Goal: Task Accomplishment & Management: Complete application form

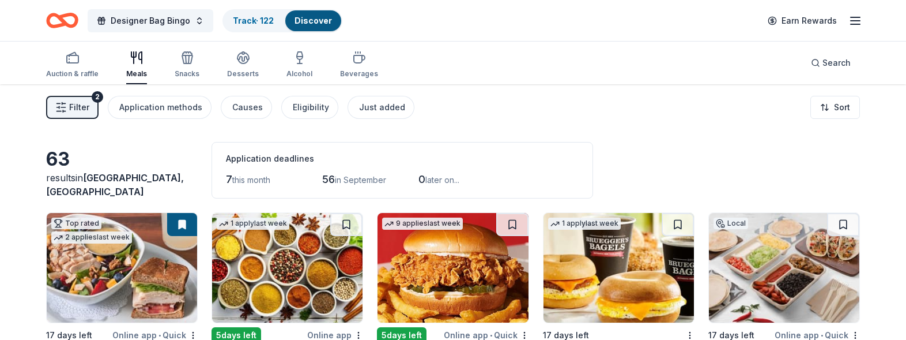
click at [905, 71] on div "Auction & raffle Meals Snacks Desserts Alcohol Beverages Search" at bounding box center [453, 63] width 906 height 43
click at [250, 172] on div "7 this month" at bounding box center [258, 179] width 64 height 18
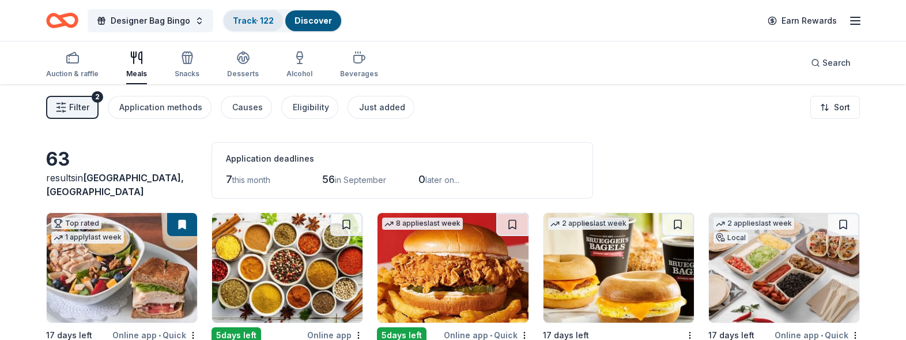
click at [262, 18] on link "Track · 122" at bounding box center [253, 21] width 41 height 10
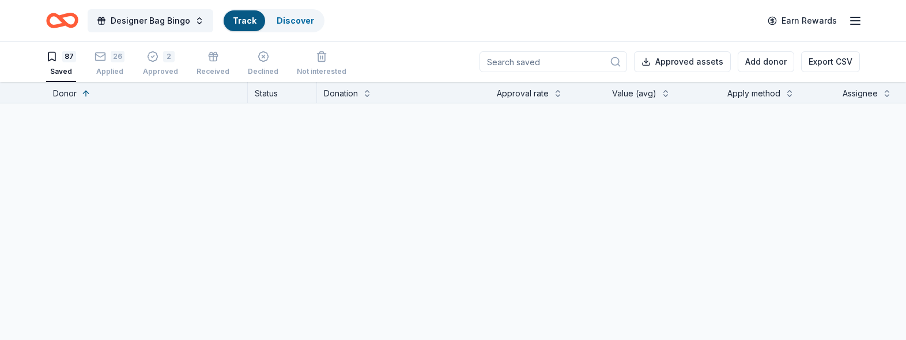
scroll to position [1, 0]
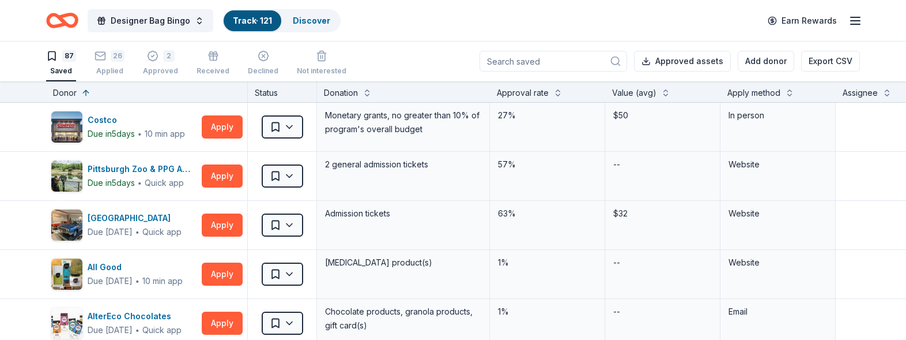
click at [768, 86] on div "Apply method" at bounding box center [753, 93] width 53 height 14
click at [768, 96] on div "Apply method" at bounding box center [753, 93] width 53 height 14
click at [786, 98] on div "Apply method" at bounding box center [777, 93] width 101 height 14
click at [789, 93] on button at bounding box center [789, 92] width 9 height 12
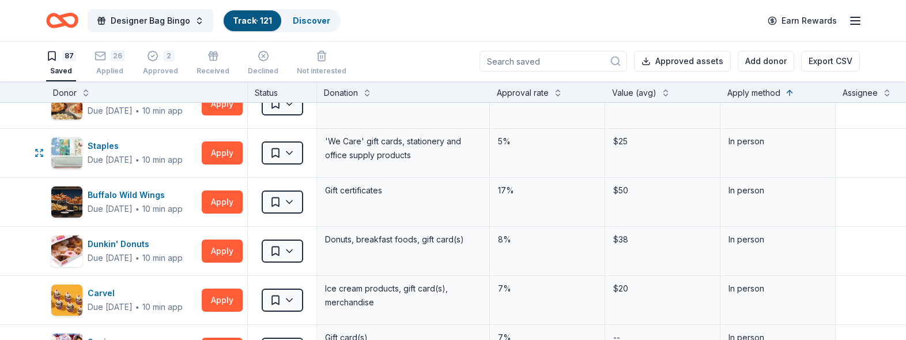
scroll to position [173, 0]
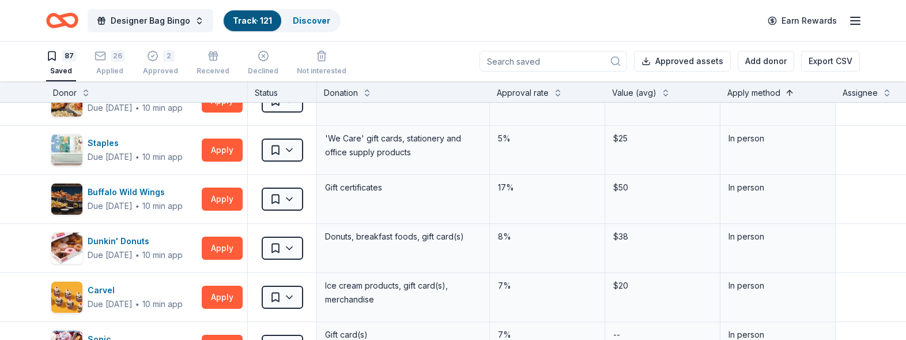
click at [791, 94] on button at bounding box center [789, 92] width 9 height 12
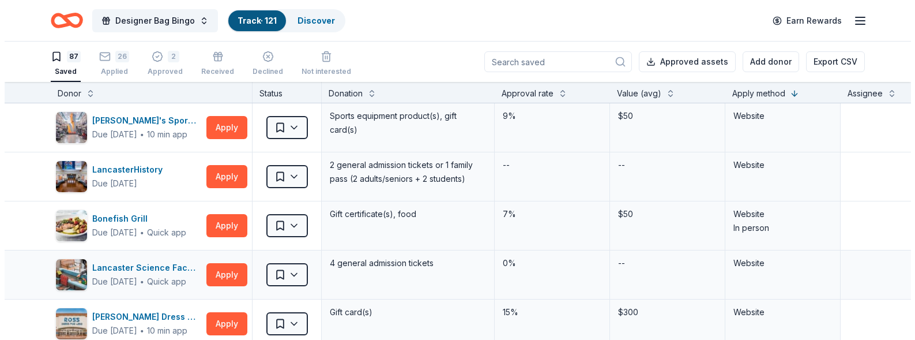
scroll to position [1, 0]
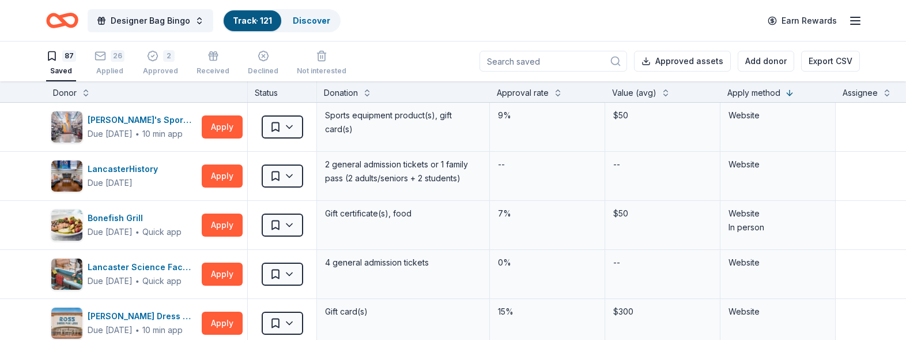
click at [74, 91] on div "Donor" at bounding box center [65, 93] width 24 height 14
click at [84, 91] on button at bounding box center [85, 92] width 9 height 12
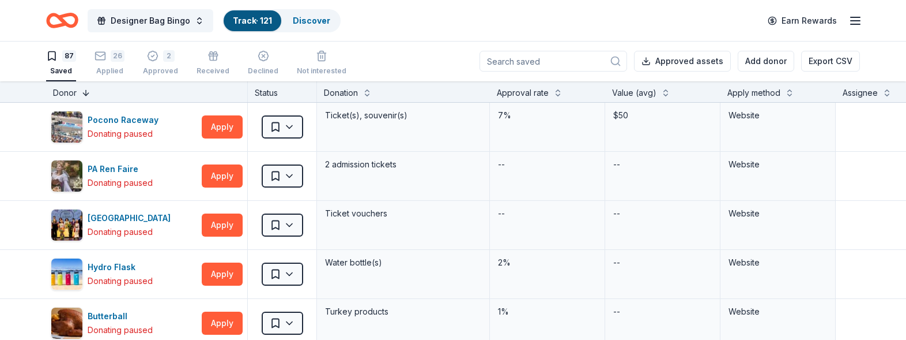
click at [84, 94] on button at bounding box center [85, 92] width 9 height 12
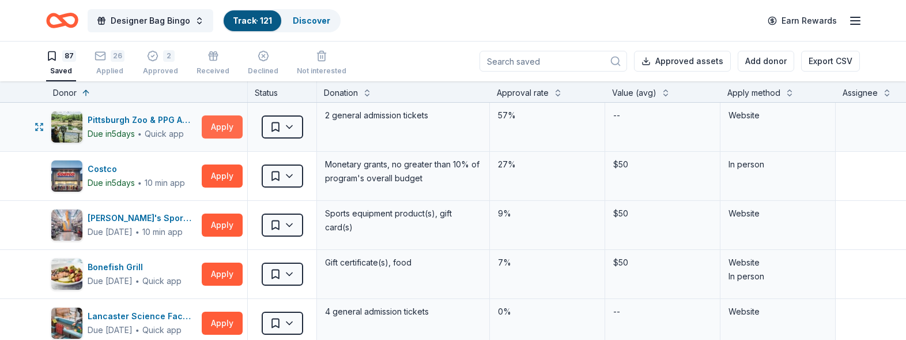
click at [218, 127] on button "Apply" at bounding box center [222, 126] width 41 height 23
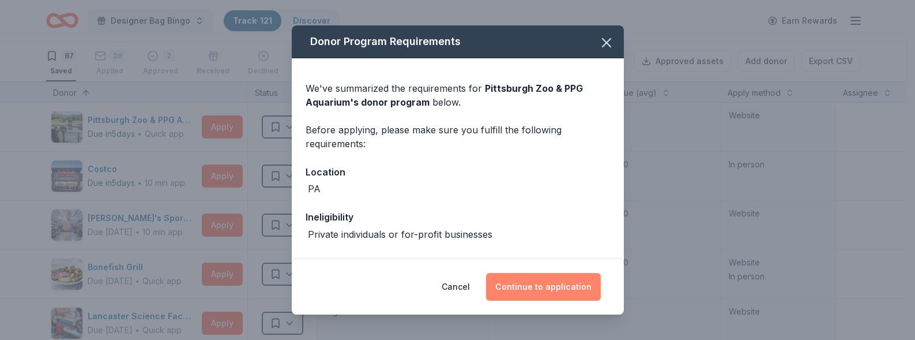
click at [543, 290] on button "Continue to application" at bounding box center [543, 287] width 115 height 28
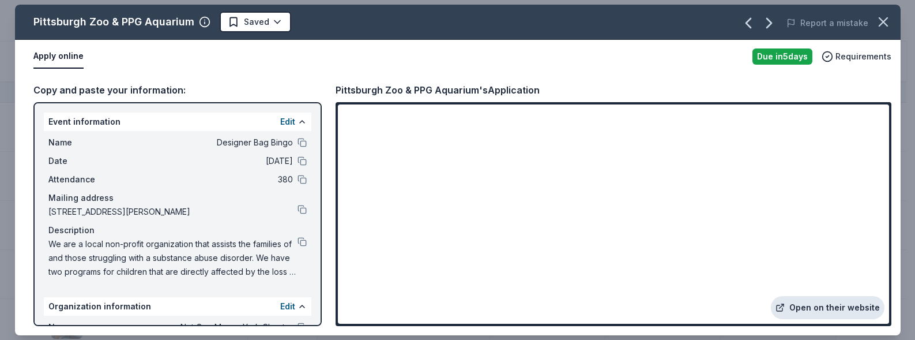
click at [835, 303] on link "Open on their website" at bounding box center [828, 307] width 114 height 23
click at [247, 24] on html "Designer Bag Bingo Track · 121 Discover Earn Rewards 87 Saved 26 Applied 2 Appr…" at bounding box center [457, 169] width 915 height 340
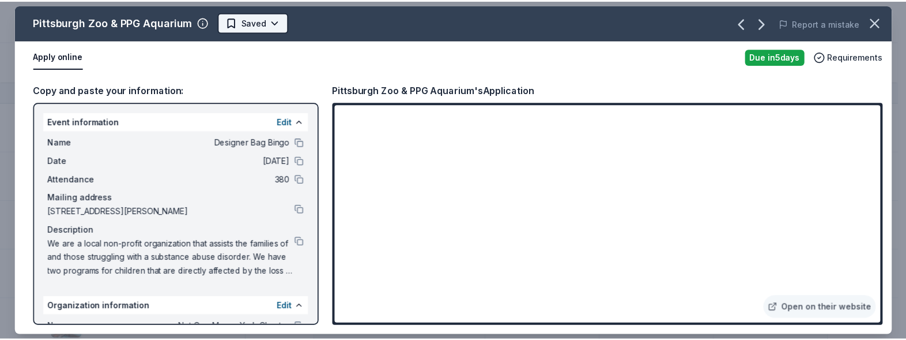
scroll to position [0, 0]
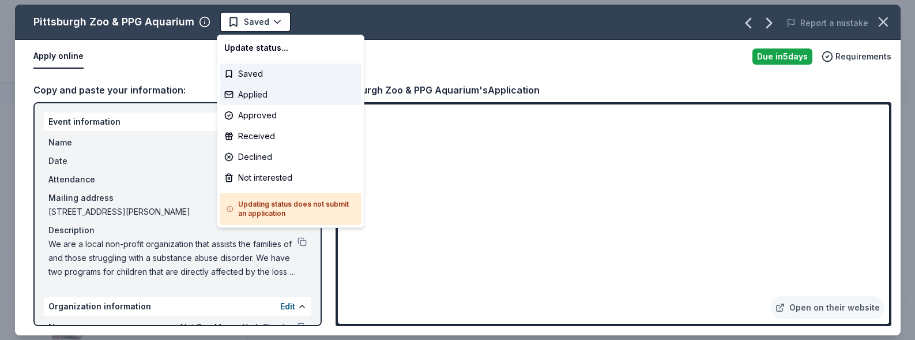
click at [255, 94] on div "Applied" at bounding box center [291, 94] width 142 height 21
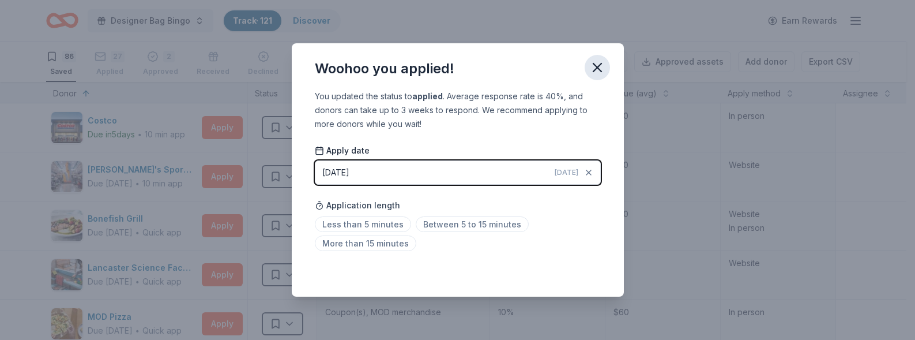
click at [598, 61] on icon "button" at bounding box center [597, 67] width 16 height 16
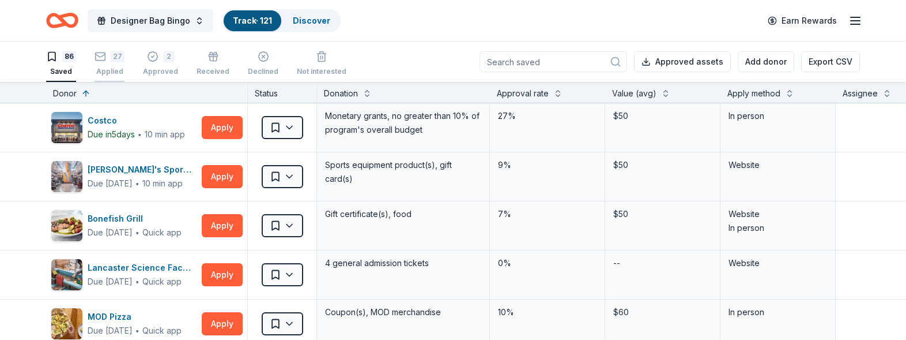
click at [113, 67] on div "Applied" at bounding box center [110, 71] width 30 height 9
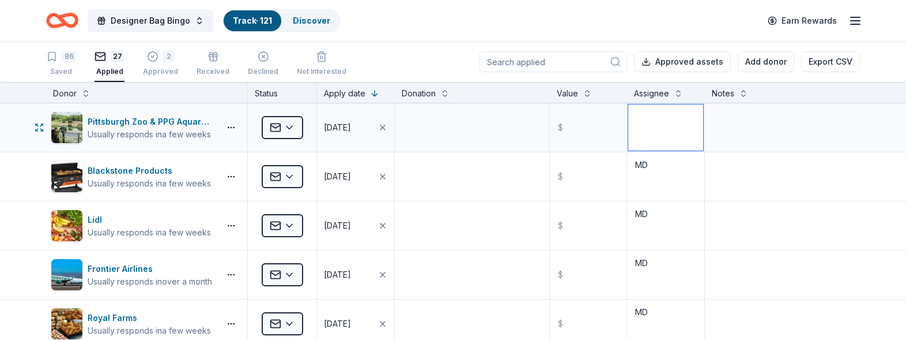
click at [644, 129] on textarea at bounding box center [665, 127] width 75 height 46
type textarea "MD"
click at [72, 65] on div "86 Saved" at bounding box center [61, 63] width 30 height 25
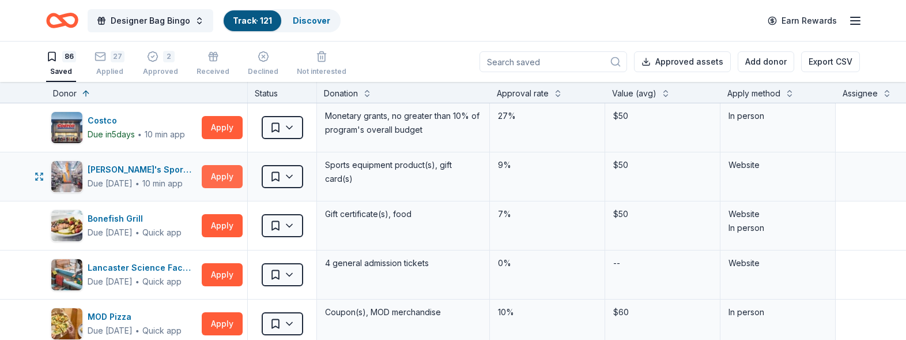
click at [233, 171] on button "Apply" at bounding box center [222, 176] width 41 height 23
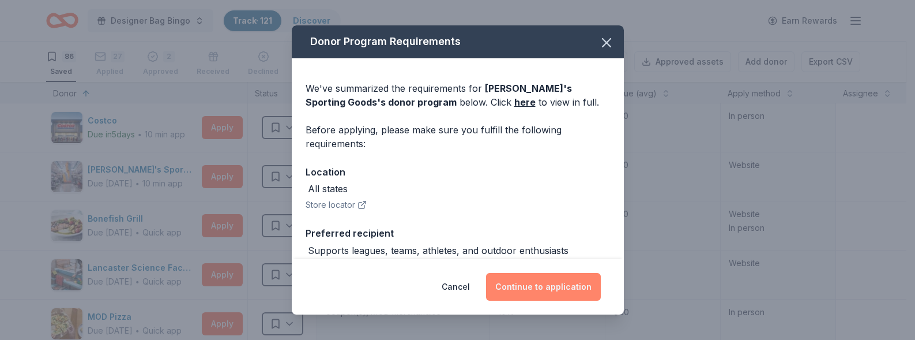
click at [513, 282] on button "Continue to application" at bounding box center [543, 287] width 115 height 28
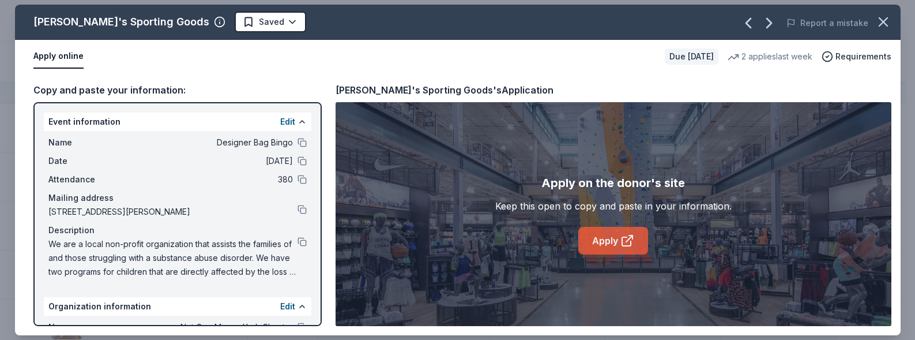
click at [623, 235] on icon at bounding box center [627, 240] width 14 height 14
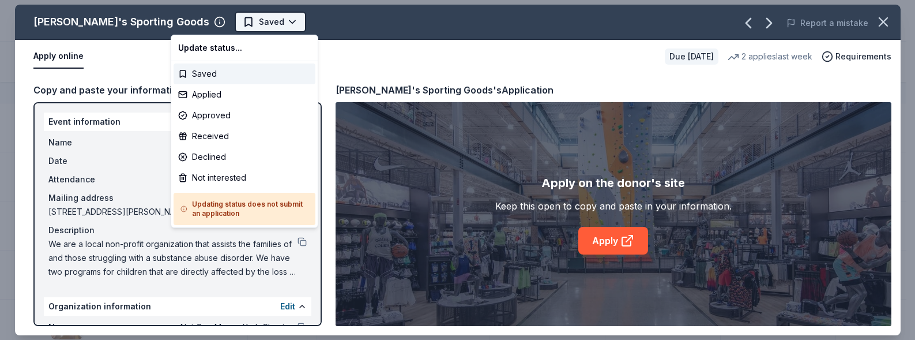
click at [231, 16] on html "Designer Bag Bingo Track · 121 Discover Earn Rewards 86 Saved 27 Applied 2 Appr…" at bounding box center [457, 170] width 915 height 340
click at [229, 174] on div "Not interested" at bounding box center [245, 177] width 142 height 21
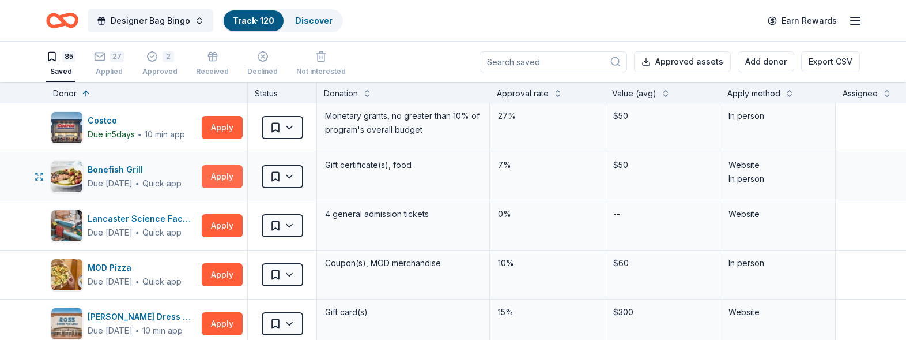
click at [225, 171] on button "Apply" at bounding box center [222, 176] width 41 height 23
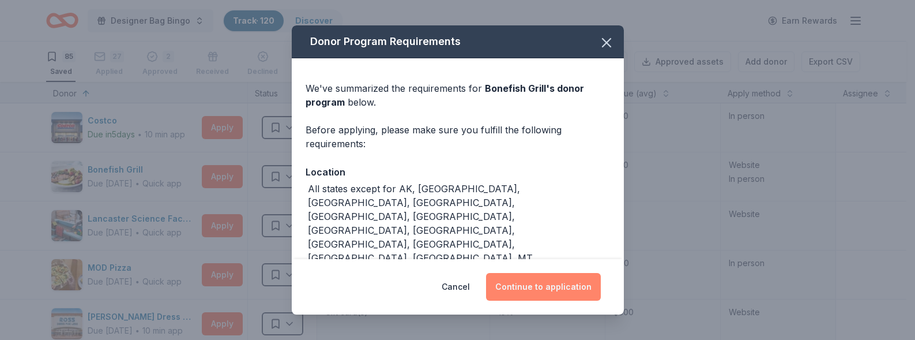
click at [526, 282] on button "Continue to application" at bounding box center [543, 287] width 115 height 28
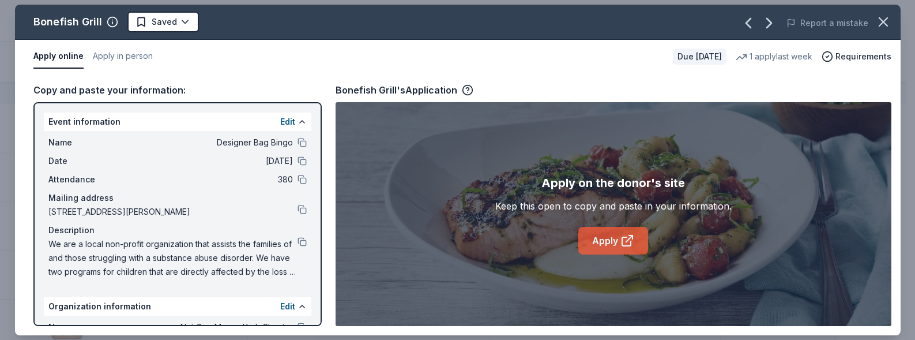
click at [629, 240] on icon at bounding box center [627, 240] width 14 height 14
click at [164, 25] on html "Designer Bag Bingo Track · 120 Discover Earn Rewards 85 Saved 27 Applied 2 Appr…" at bounding box center [457, 170] width 915 height 340
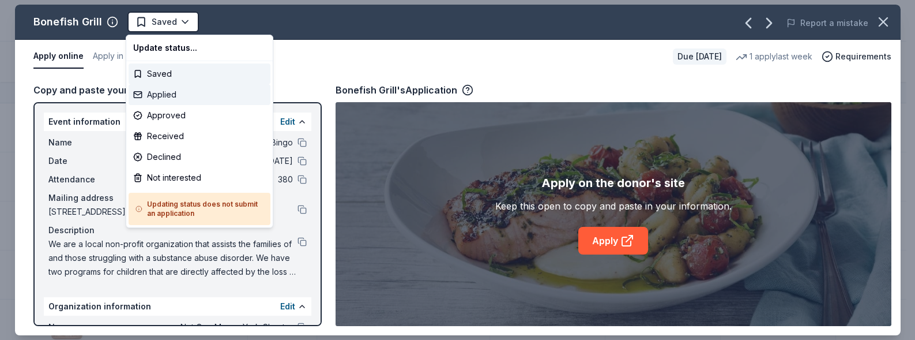
click at [167, 99] on div "Applied" at bounding box center [200, 94] width 142 height 21
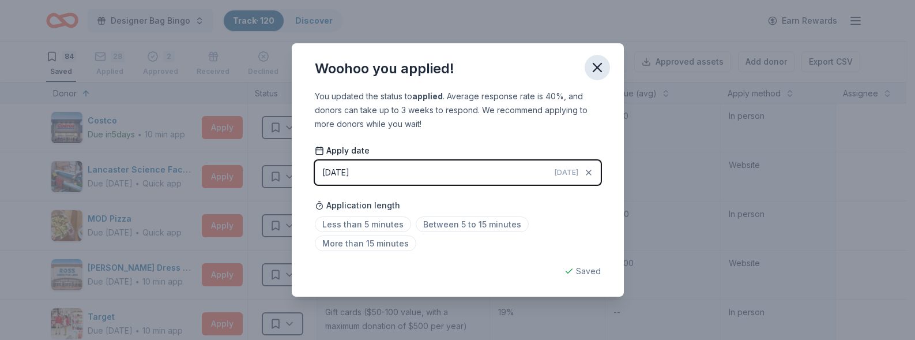
click at [602, 58] on button "button" at bounding box center [597, 67] width 25 height 25
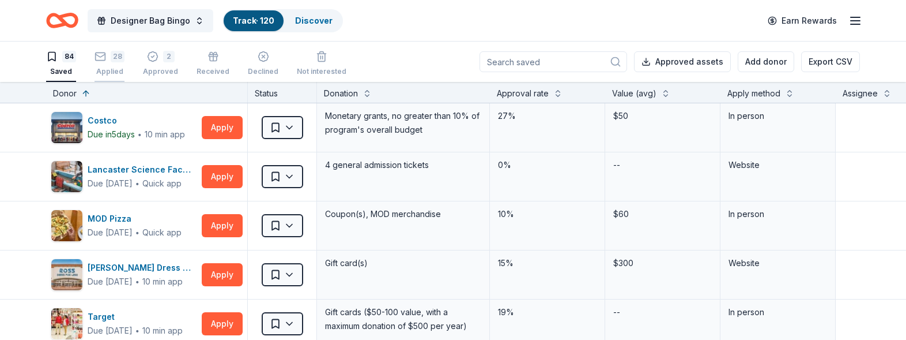
click at [111, 58] on div "28" at bounding box center [118, 57] width 14 height 12
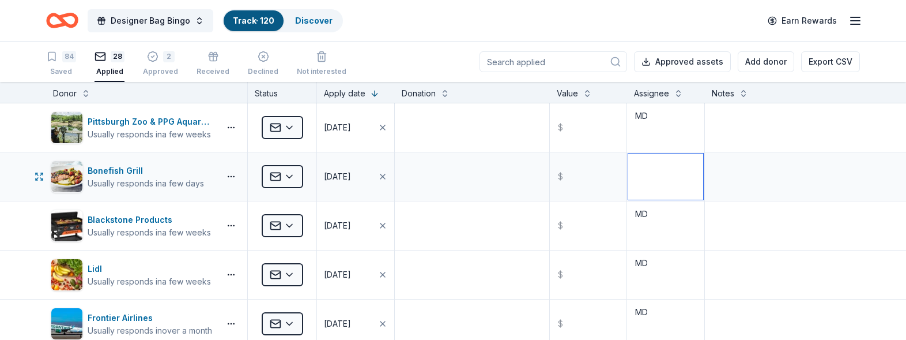
click at [644, 175] on textarea at bounding box center [665, 176] width 75 height 46
type textarea "MD"
click at [72, 62] on div "84 Saved" at bounding box center [61, 63] width 30 height 25
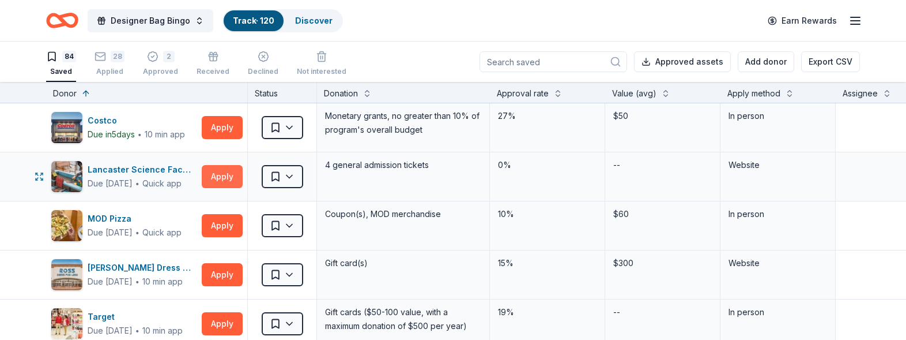
click at [214, 169] on button "Apply" at bounding box center [222, 176] width 41 height 23
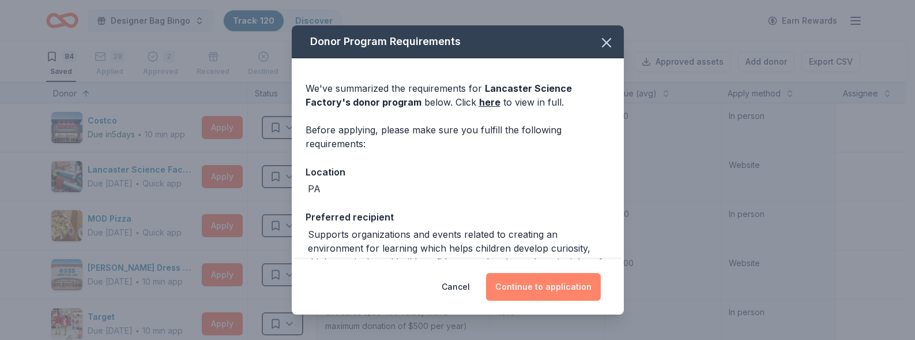
click at [541, 286] on button "Continue to application" at bounding box center [543, 287] width 115 height 28
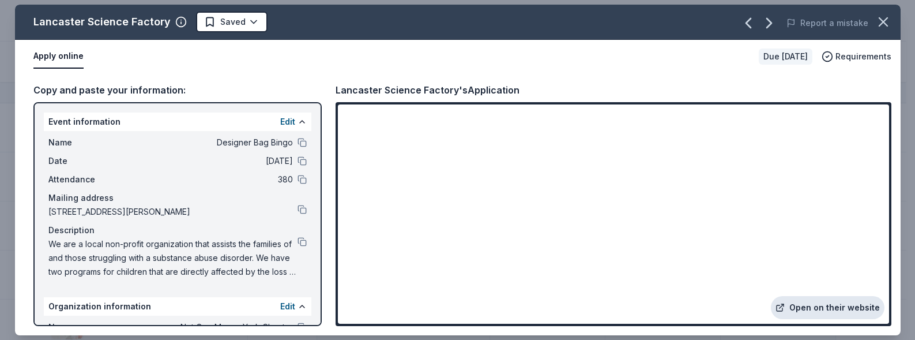
click at [810, 312] on link "Open on their website" at bounding box center [828, 307] width 114 height 23
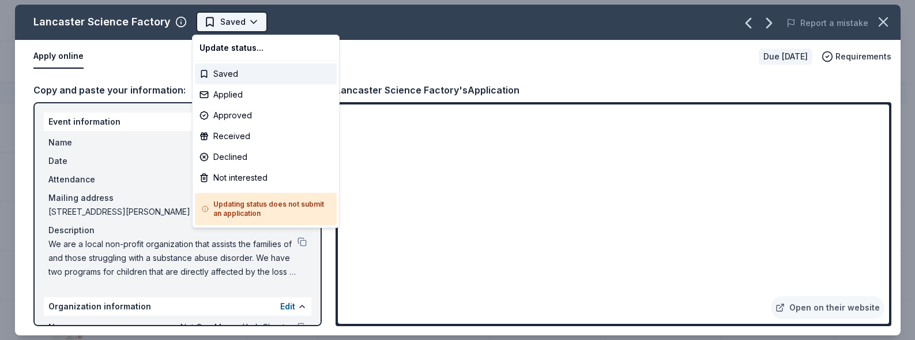
click at [222, 28] on html "Designer Bag Bingo Track · 120 Discover Earn Rewards 84 Saved 28 Applied 2 Appr…" at bounding box center [457, 170] width 915 height 340
click at [227, 92] on div "Applied" at bounding box center [266, 94] width 142 height 21
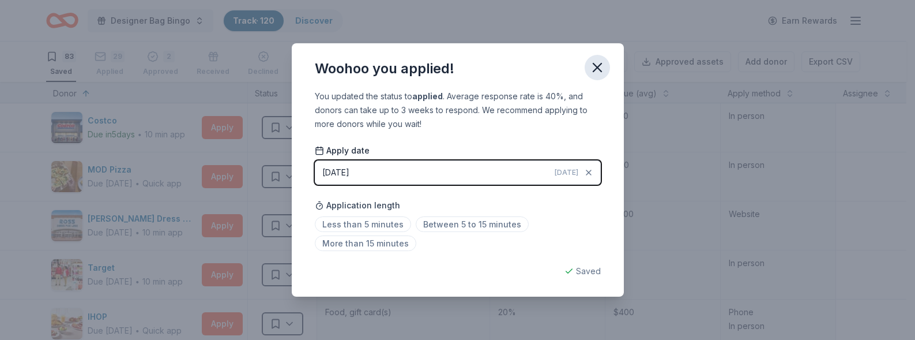
click at [596, 66] on icon "button" at bounding box center [597, 67] width 8 height 8
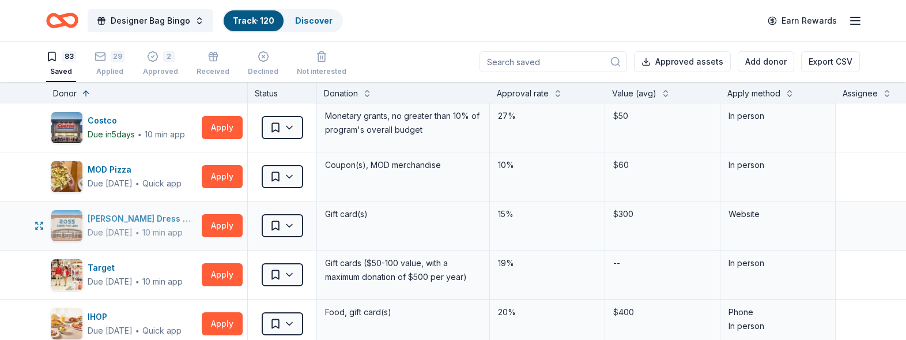
click at [125, 212] on div "[PERSON_NAME] Dress for Less" at bounding box center [143, 219] width 110 height 14
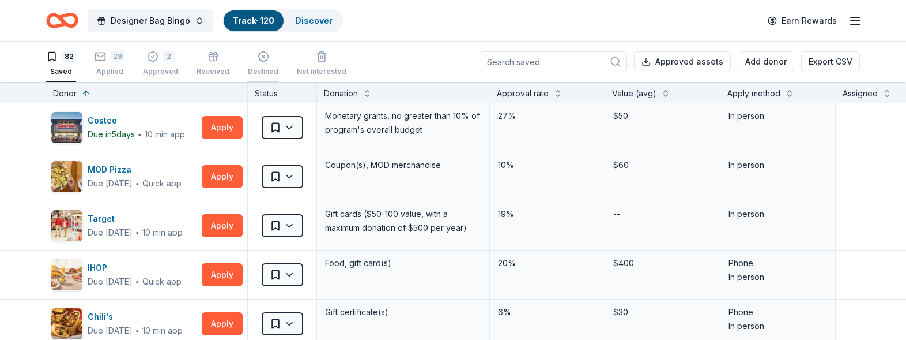
click at [267, 63] on div "Declined" at bounding box center [263, 63] width 31 height 25
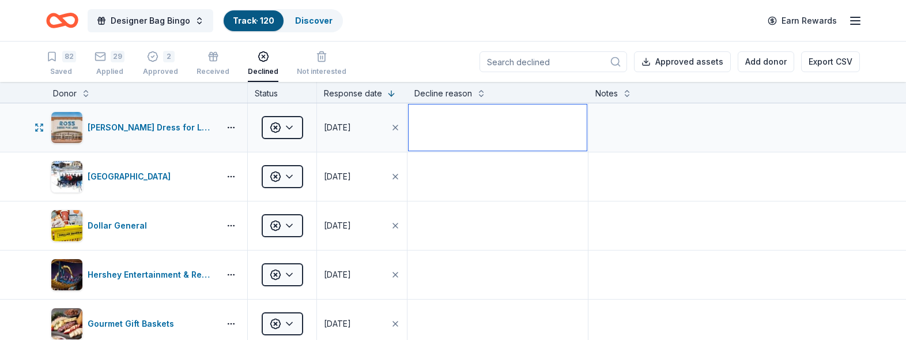
click at [514, 134] on textarea at bounding box center [498, 127] width 178 height 46
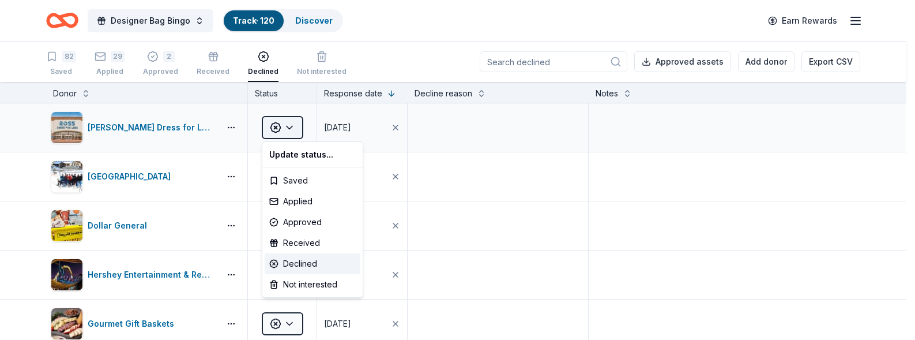
click at [297, 127] on html "Designer Bag Bingo Track · 120 Discover Earn Rewards 82 Saved 29 Applied 2 Appr…" at bounding box center [457, 170] width 915 height 340
click at [286, 282] on div "Not interested" at bounding box center [313, 284] width 96 height 21
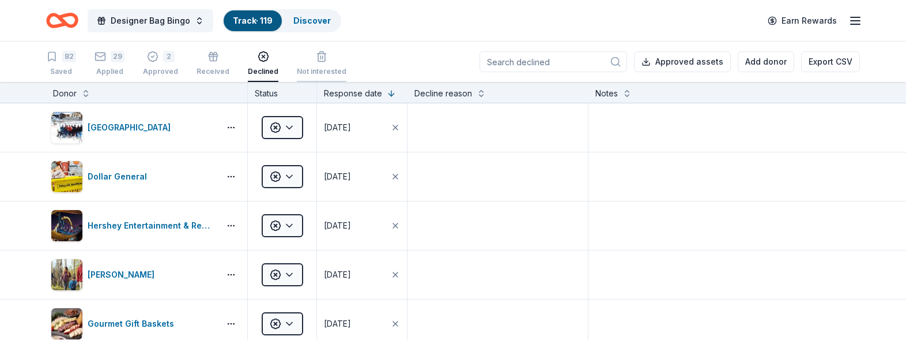
click at [316, 58] on icon "button" at bounding box center [322, 57] width 12 height 12
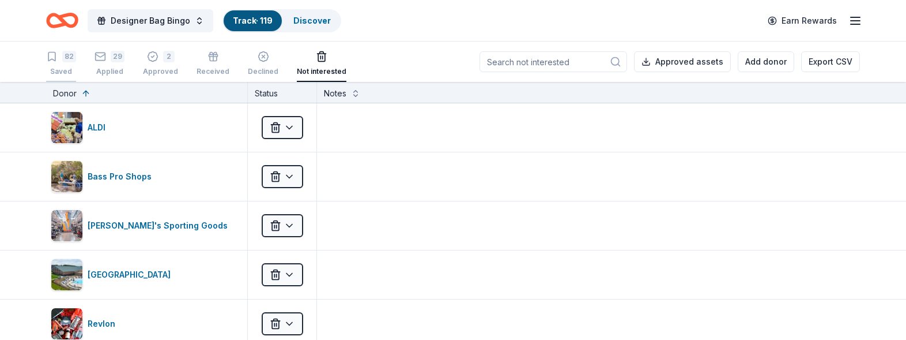
click at [69, 62] on div "82 Saved" at bounding box center [61, 63] width 30 height 25
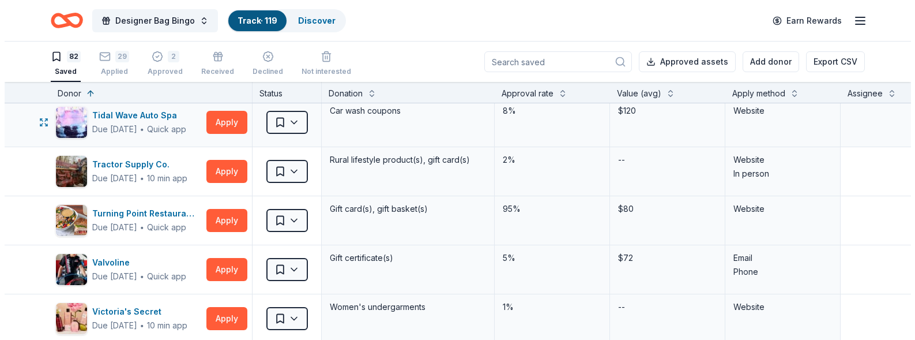
scroll to position [2825, 0]
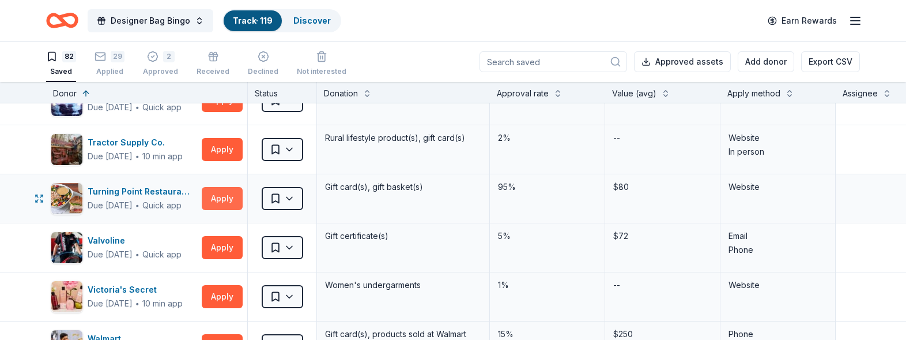
click at [208, 193] on button "Apply" at bounding box center [222, 198] width 41 height 23
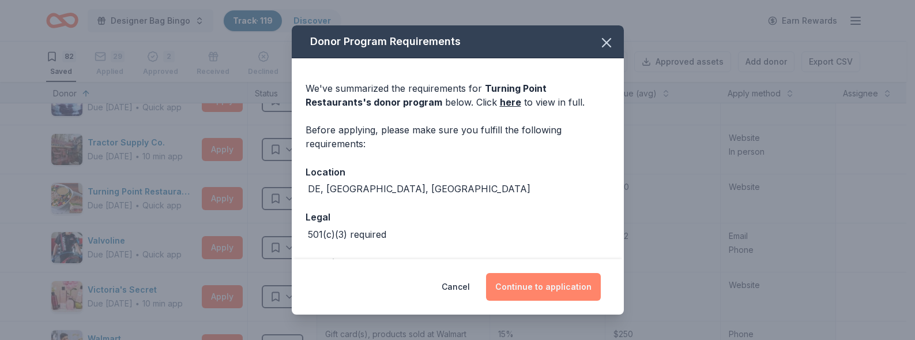
click at [521, 286] on button "Continue to application" at bounding box center [543, 287] width 115 height 28
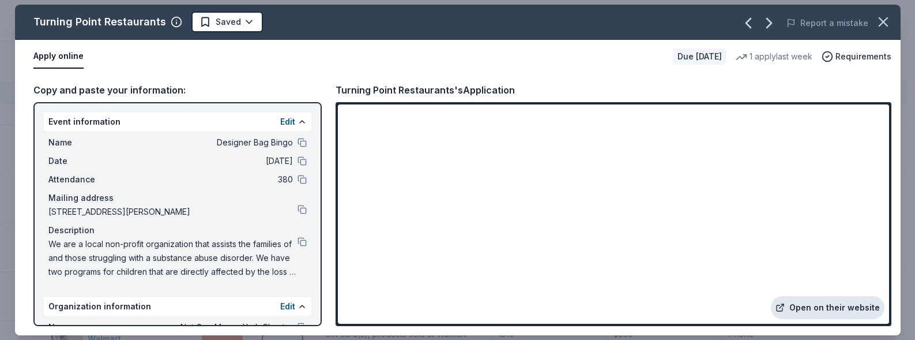
click at [820, 304] on link "Open on their website" at bounding box center [828, 307] width 114 height 23
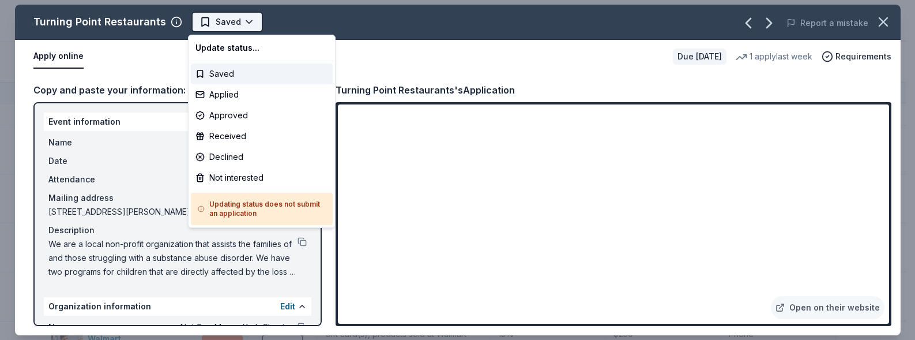
click at [220, 21] on html "Designer Bag Bingo Track · 119 Discover Earn Rewards 82 Saved 29 Applied 2 Appr…" at bounding box center [457, 170] width 915 height 340
click at [225, 93] on div "Applied" at bounding box center [262, 94] width 142 height 21
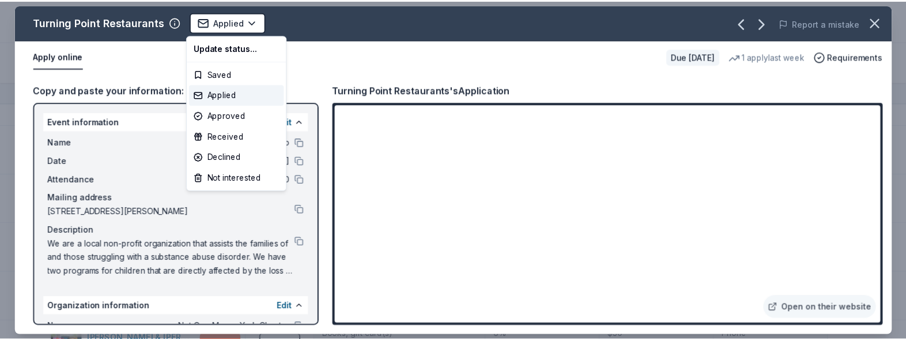
scroll to position [27, 0]
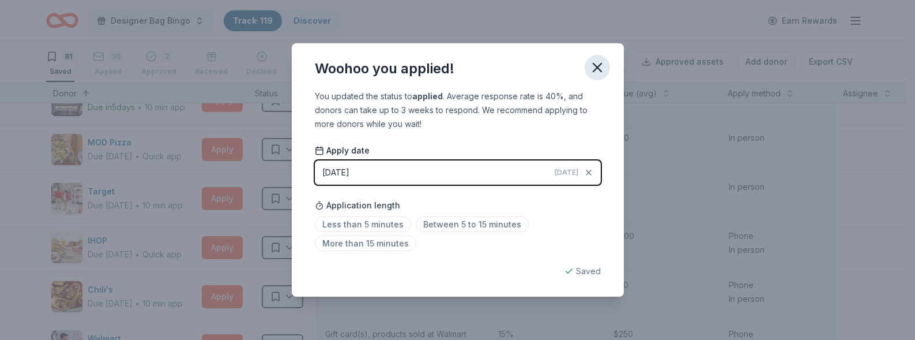
click at [594, 62] on icon "button" at bounding box center [597, 67] width 16 height 16
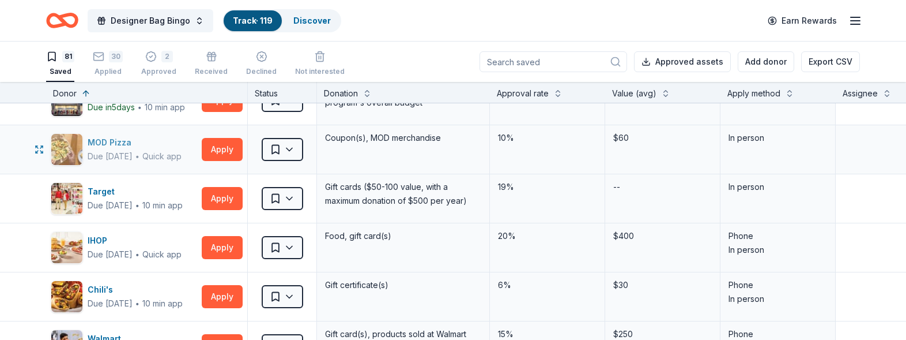
scroll to position [0, 0]
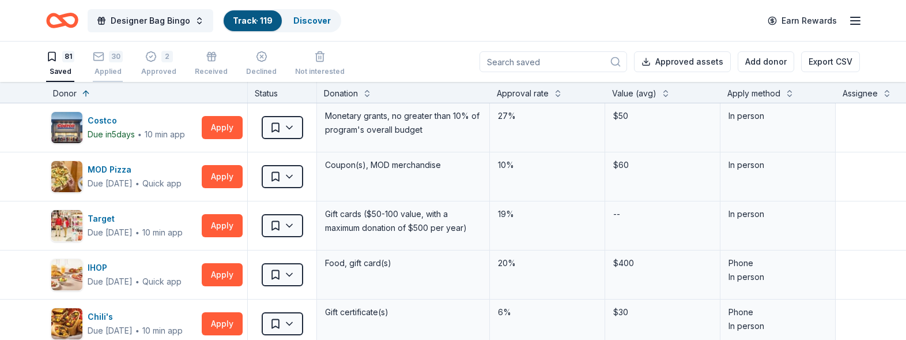
click at [122, 58] on div "30" at bounding box center [116, 57] width 14 height 12
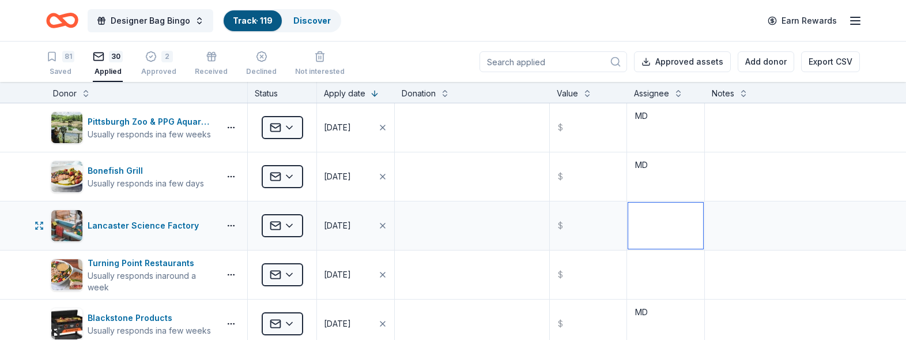
click at [662, 229] on textarea at bounding box center [665, 225] width 75 height 46
type textarea "MD"
click at [659, 278] on textarea at bounding box center [665, 274] width 75 height 46
type textarea "MD"
click at [51, 57] on icon "button" at bounding box center [52, 57] width 12 height 12
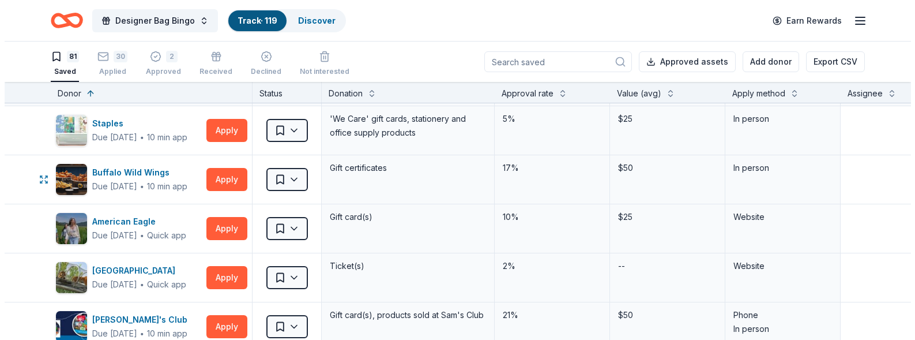
scroll to position [404, 0]
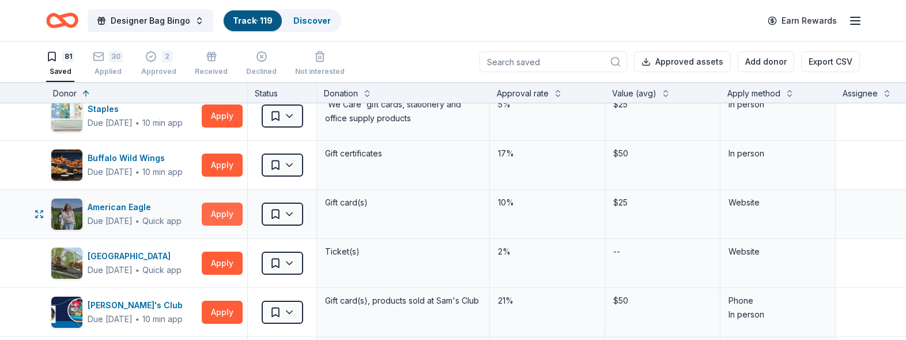
click at [221, 210] on button "Apply" at bounding box center [222, 213] width 41 height 23
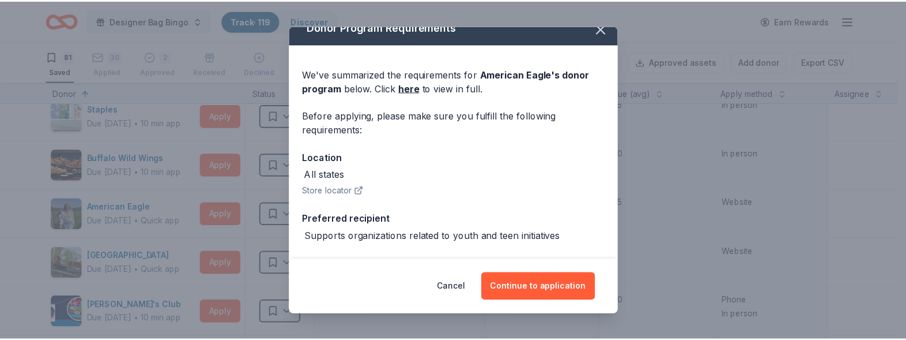
scroll to position [12, 0]
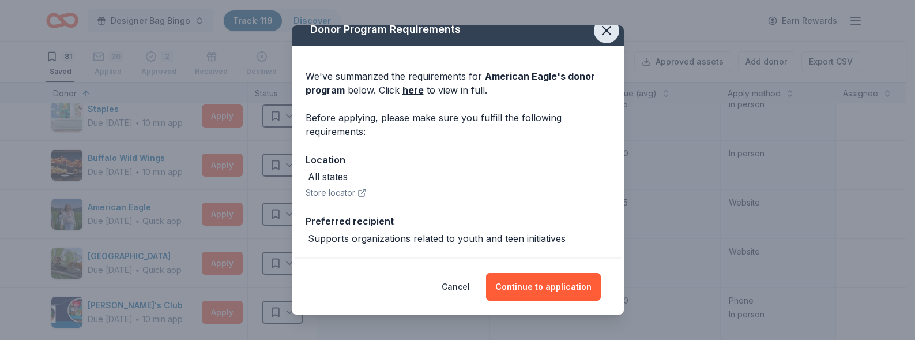
click at [594, 31] on button "button" at bounding box center [606, 30] width 25 height 25
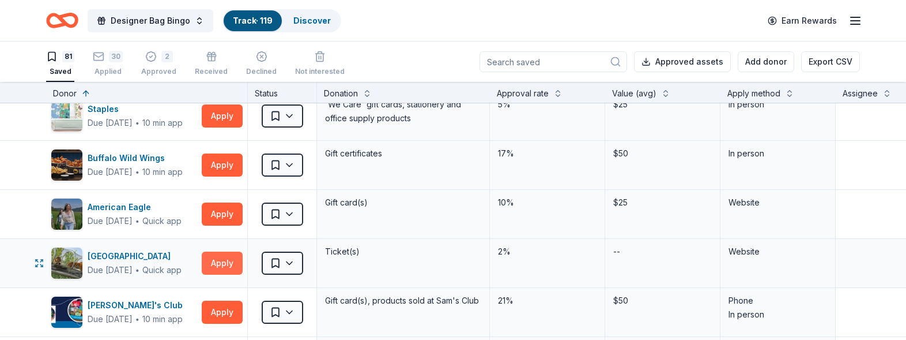
click at [220, 262] on button "Apply" at bounding box center [222, 262] width 41 height 23
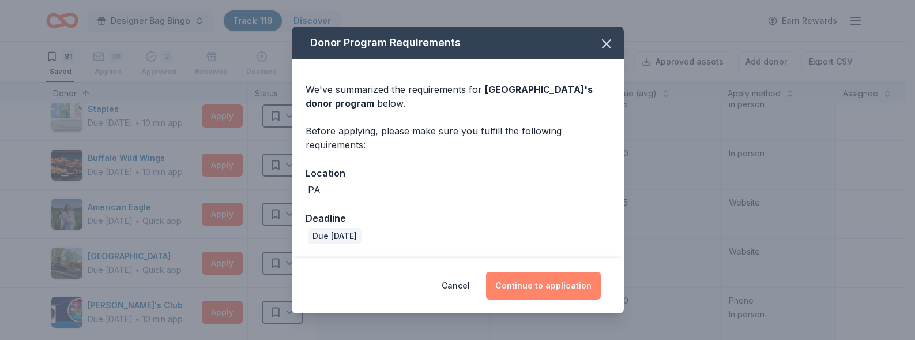
click at [531, 286] on button "Continue to application" at bounding box center [543, 286] width 115 height 28
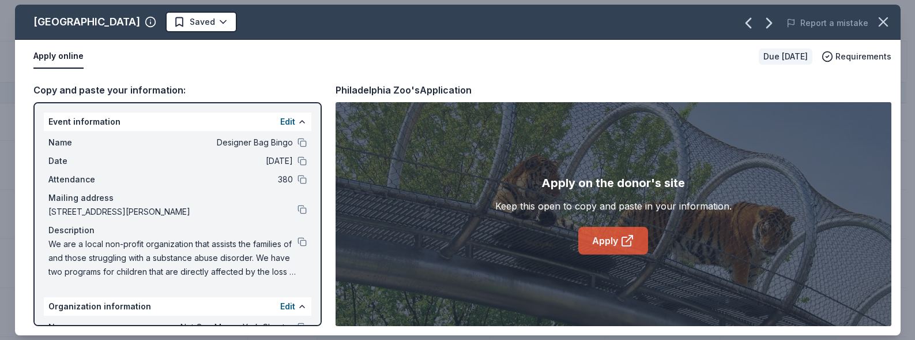
click at [623, 250] on link "Apply" at bounding box center [613, 241] width 70 height 28
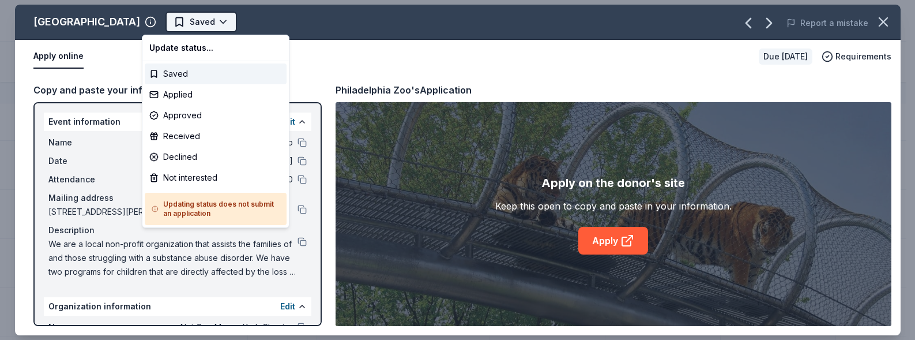
click at [178, 20] on html "Designer Bag Bingo Track · 119 Discover Earn Rewards 81 Saved 30 Applied 2 Appr…" at bounding box center [457, 170] width 915 height 340
click at [208, 98] on div "Applied" at bounding box center [216, 94] width 142 height 21
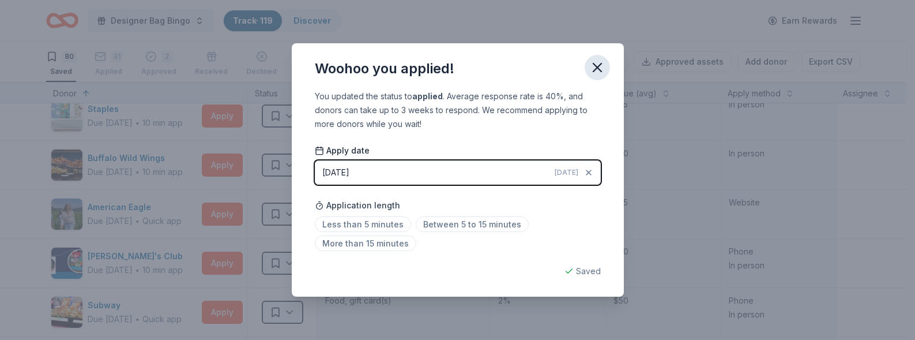
click at [593, 67] on icon "button" at bounding box center [597, 67] width 16 height 16
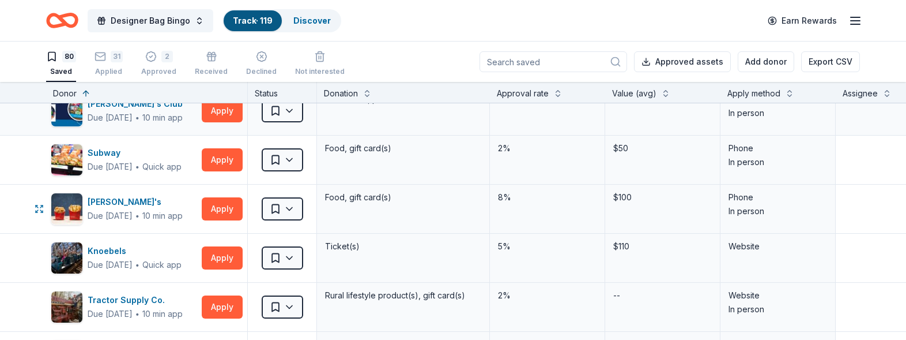
scroll to position [576, 0]
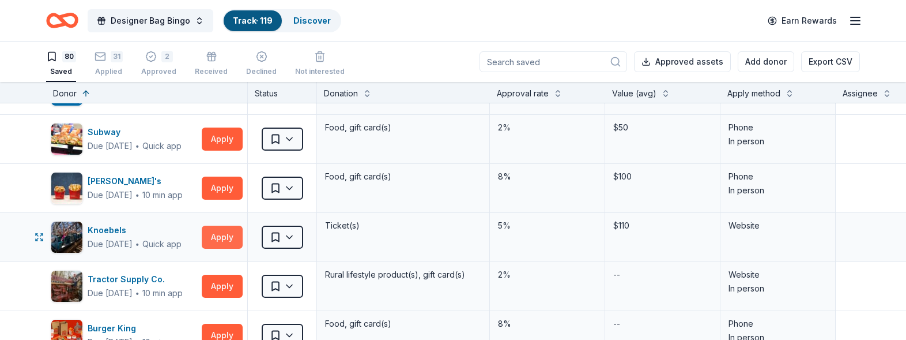
click at [221, 236] on button "Apply" at bounding box center [222, 236] width 41 height 23
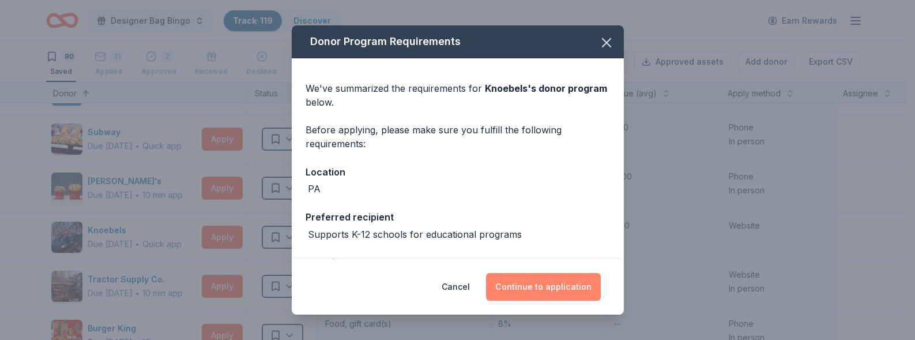
click at [545, 281] on button "Continue to application" at bounding box center [543, 287] width 115 height 28
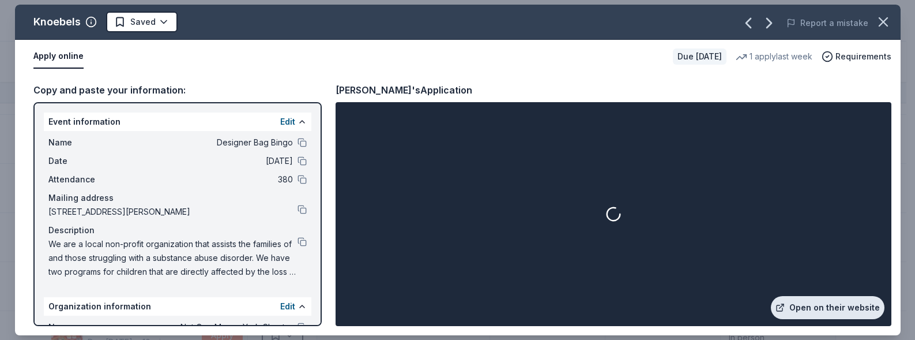
click at [803, 304] on link "Open on their website" at bounding box center [828, 307] width 114 height 23
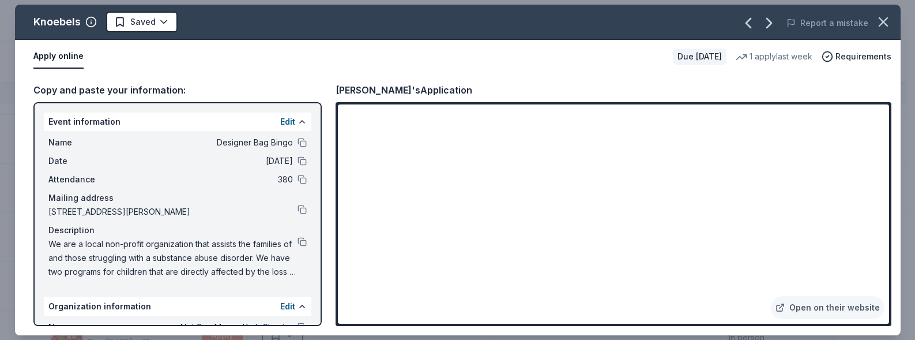
click at [593, 76] on div "Copy and paste your information: Event information Edit Name Designer Bag Bingo…" at bounding box center [457, 204] width 885 height 262
click at [883, 17] on icon "button" at bounding box center [883, 22] width 16 height 16
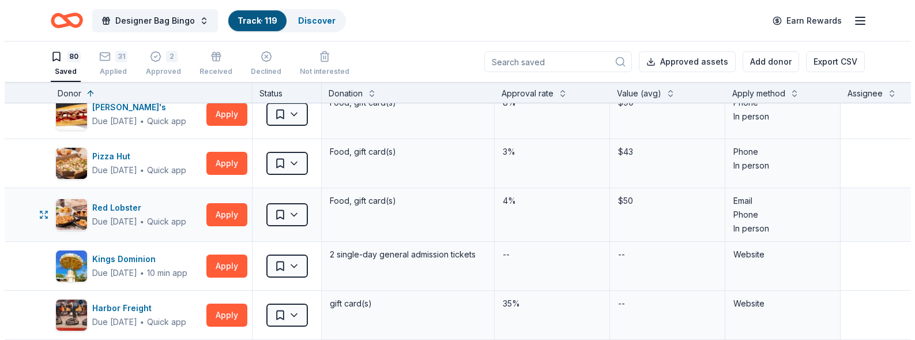
scroll to position [865, 0]
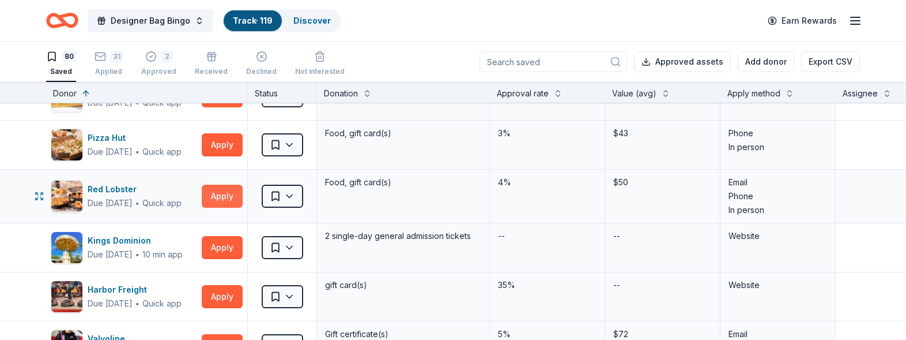
click at [232, 195] on button "Apply" at bounding box center [222, 195] width 41 height 23
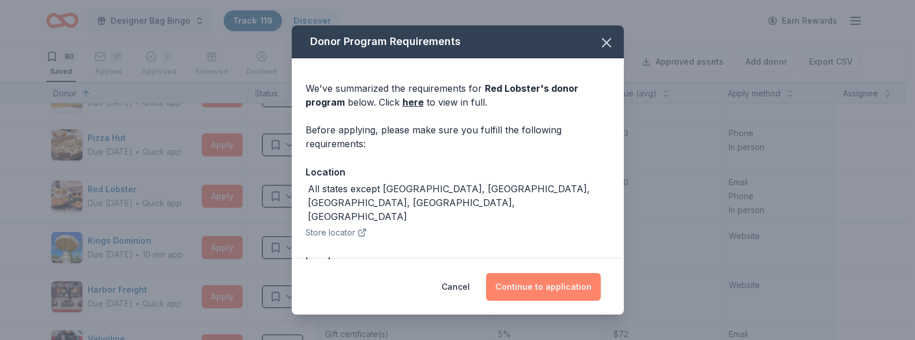
click at [568, 292] on button "Continue to application" at bounding box center [543, 287] width 115 height 28
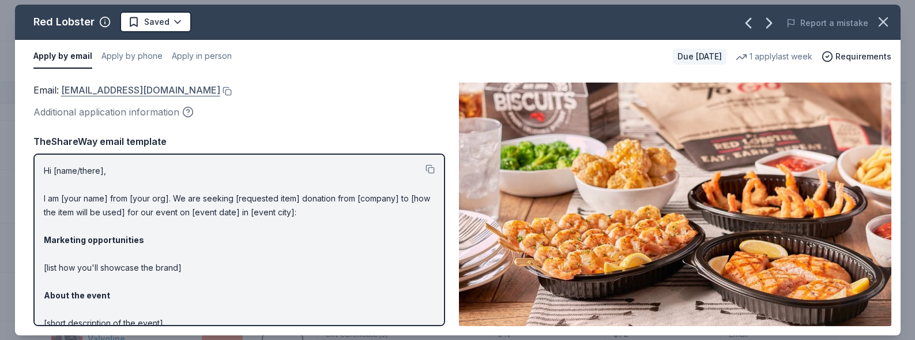
click at [215, 92] on link "[EMAIL_ADDRESS][DOMAIN_NAME]" at bounding box center [140, 89] width 159 height 15
click at [232, 94] on button at bounding box center [226, 90] width 12 height 9
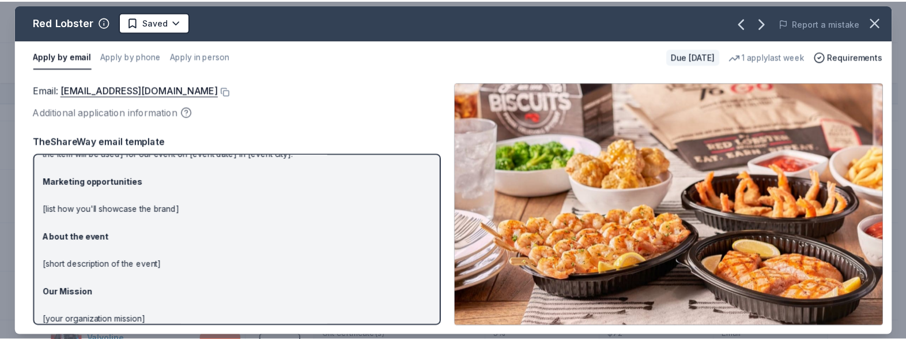
scroll to position [0, 0]
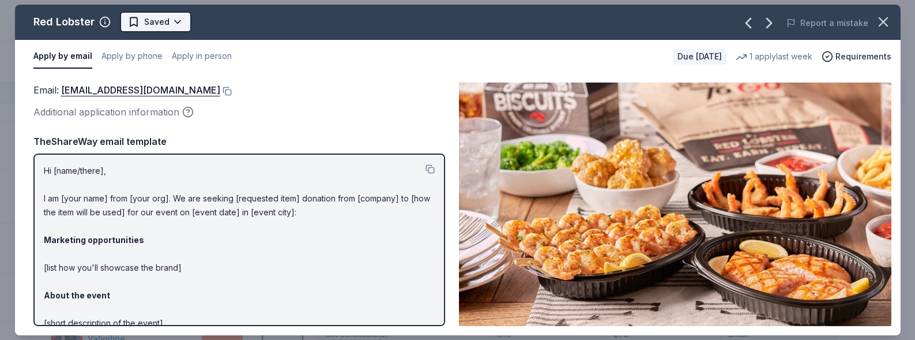
click at [167, 25] on html "Designer Bag Bingo Track · 119 Discover Earn Rewards 80 Saved 31 Applied 2 Appr…" at bounding box center [457, 170] width 915 height 340
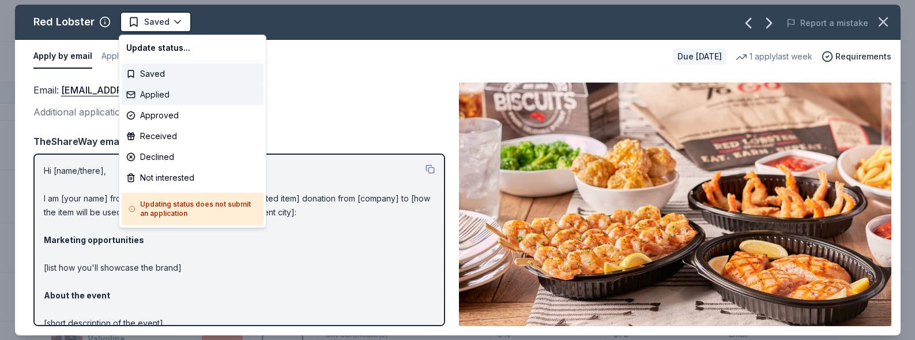
click at [161, 100] on div "Applied" at bounding box center [193, 94] width 142 height 21
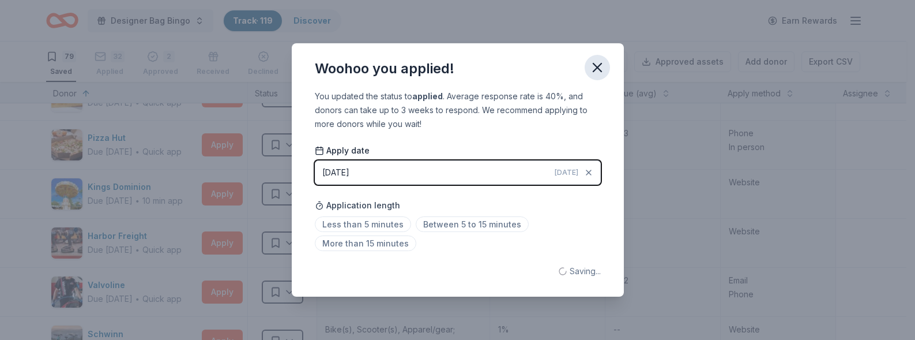
click at [598, 62] on icon "button" at bounding box center [597, 67] width 16 height 16
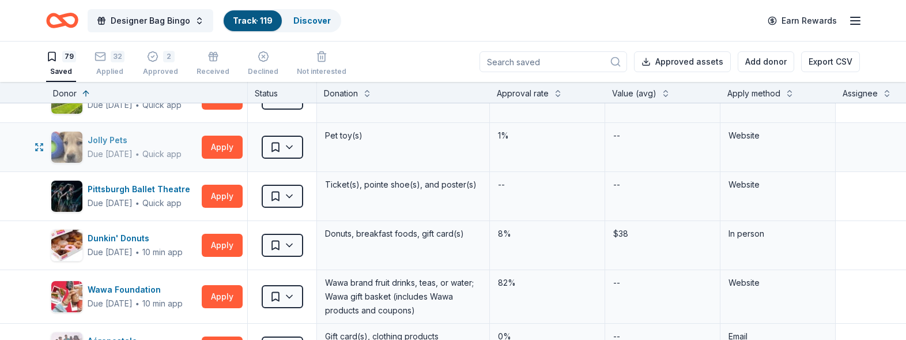
scroll to position [3170, 0]
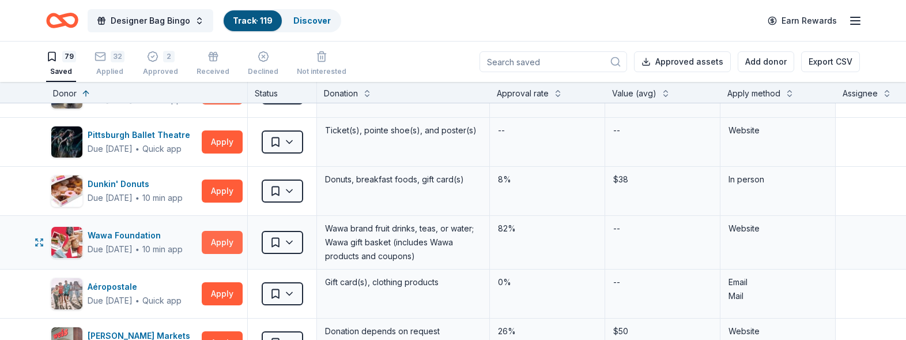
click at [220, 238] on button "Apply" at bounding box center [222, 242] width 41 height 23
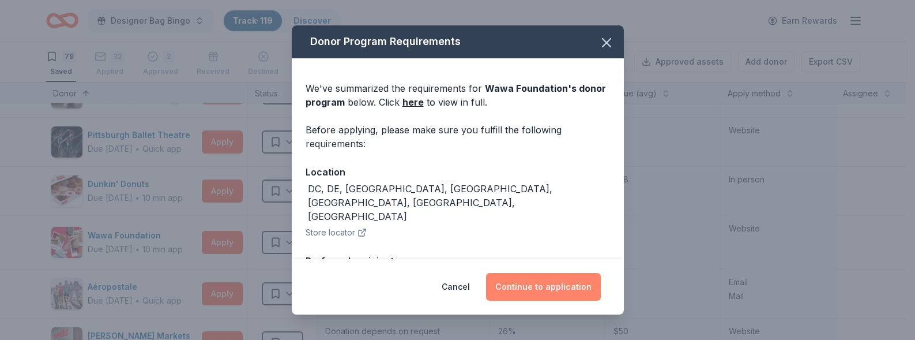
click at [535, 284] on button "Continue to application" at bounding box center [543, 287] width 115 height 28
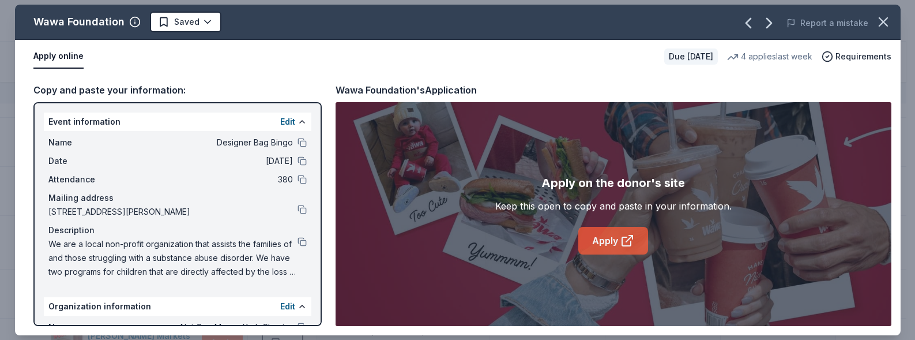
click at [593, 243] on link "Apply" at bounding box center [613, 241] width 70 height 28
click at [881, 28] on icon "button" at bounding box center [883, 22] width 16 height 16
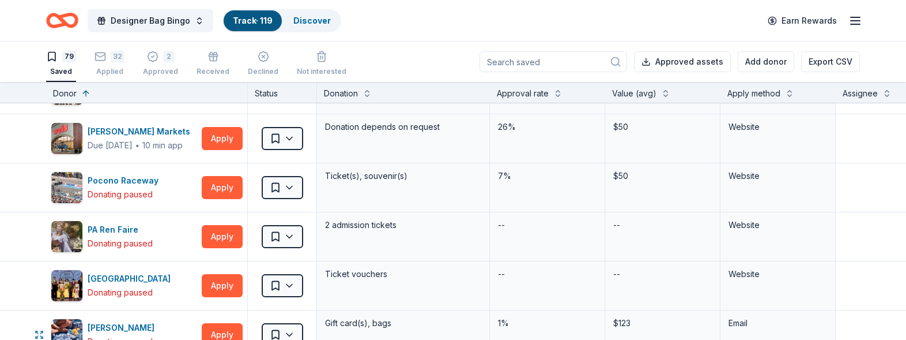
scroll to position [3345, 0]
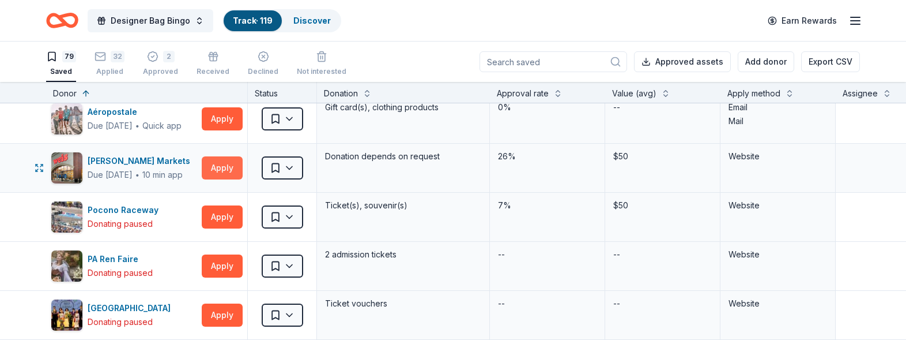
click at [224, 163] on button "Apply" at bounding box center [222, 167] width 41 height 23
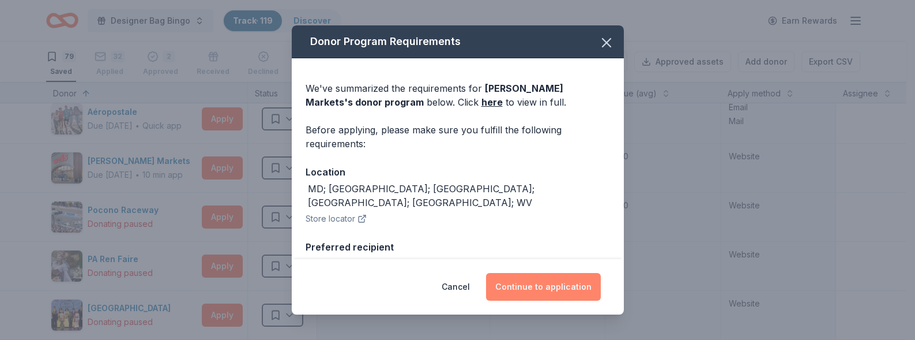
click at [555, 281] on button "Continue to application" at bounding box center [543, 287] width 115 height 28
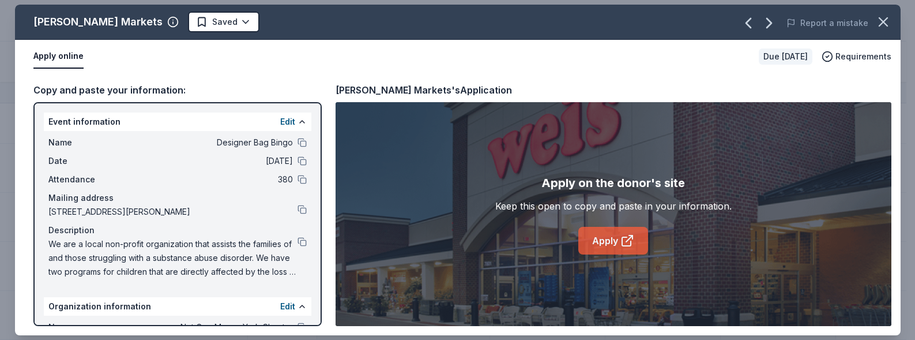
click at [620, 233] on link "Apply" at bounding box center [613, 241] width 70 height 28
click at [876, 23] on icon "button" at bounding box center [883, 22] width 16 height 16
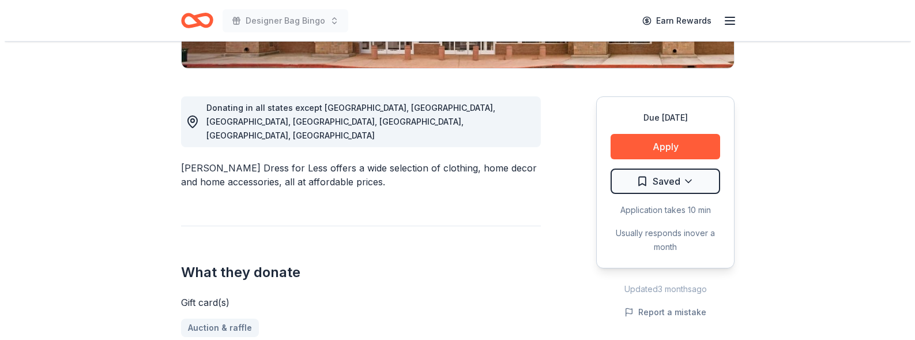
scroll to position [288, 0]
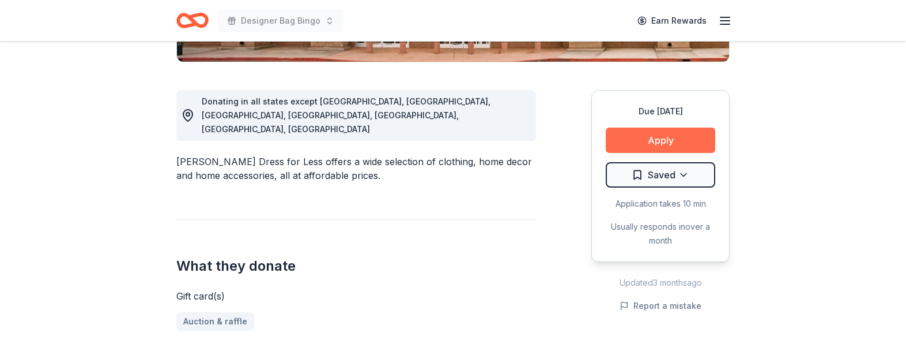
click at [635, 137] on button "Apply" at bounding box center [661, 139] width 110 height 25
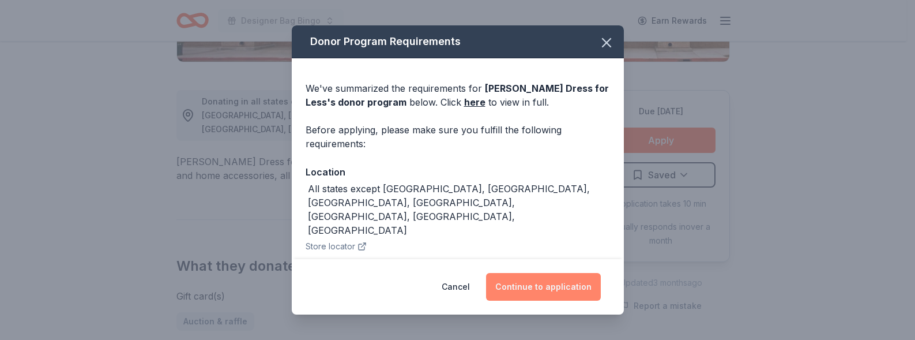
click at [521, 288] on button "Continue to application" at bounding box center [543, 287] width 115 height 28
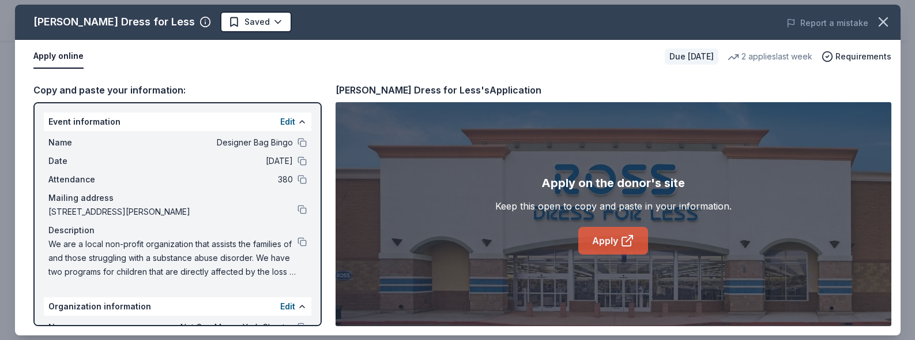
click at [593, 232] on link "Apply" at bounding box center [613, 241] width 70 height 28
click at [209, 7] on div "Ross Dress for Less Saved Report a mistake" at bounding box center [457, 22] width 885 height 35
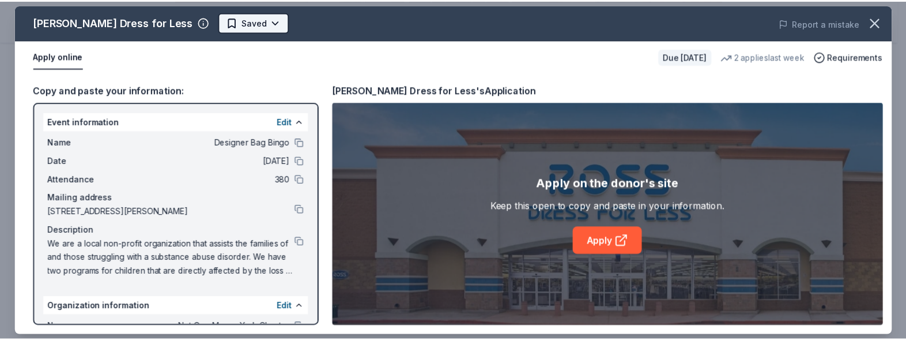
scroll to position [0, 0]
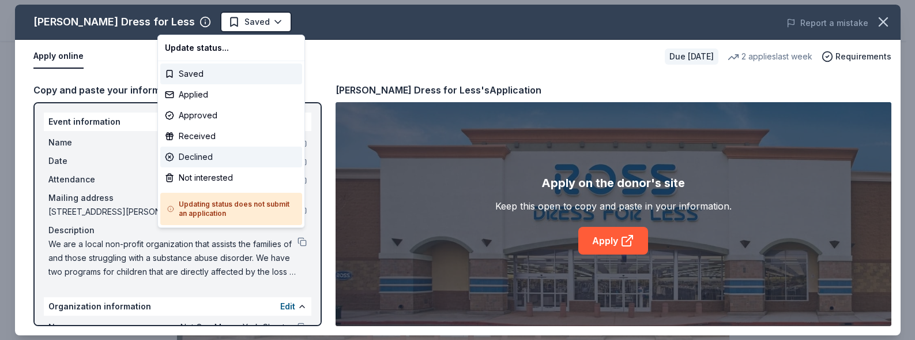
click at [187, 161] on div "Declined" at bounding box center [231, 156] width 142 height 21
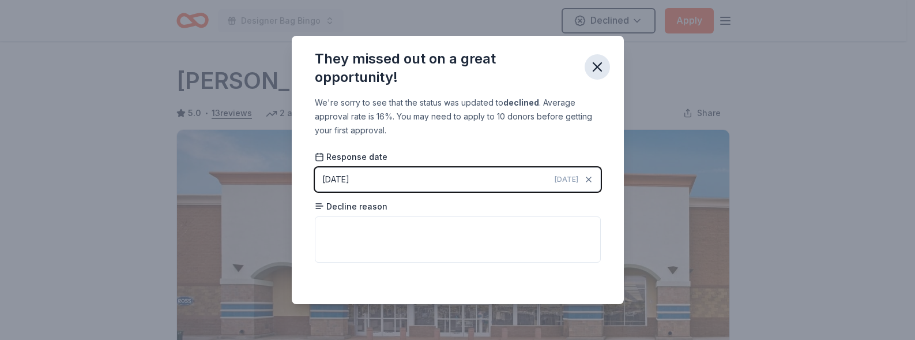
click at [590, 63] on icon "button" at bounding box center [597, 67] width 16 height 16
